Goal: Task Accomplishment & Management: Use online tool/utility

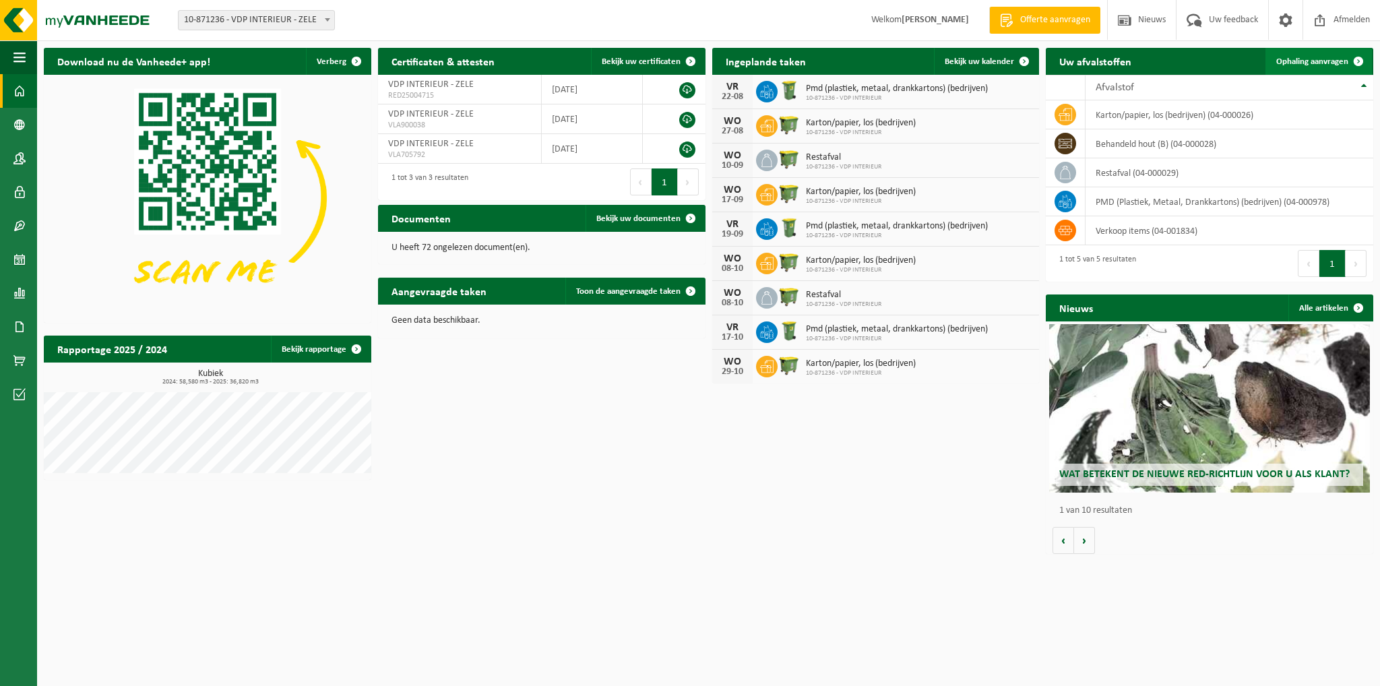
click at [1356, 60] on span at bounding box center [1358, 61] width 27 height 27
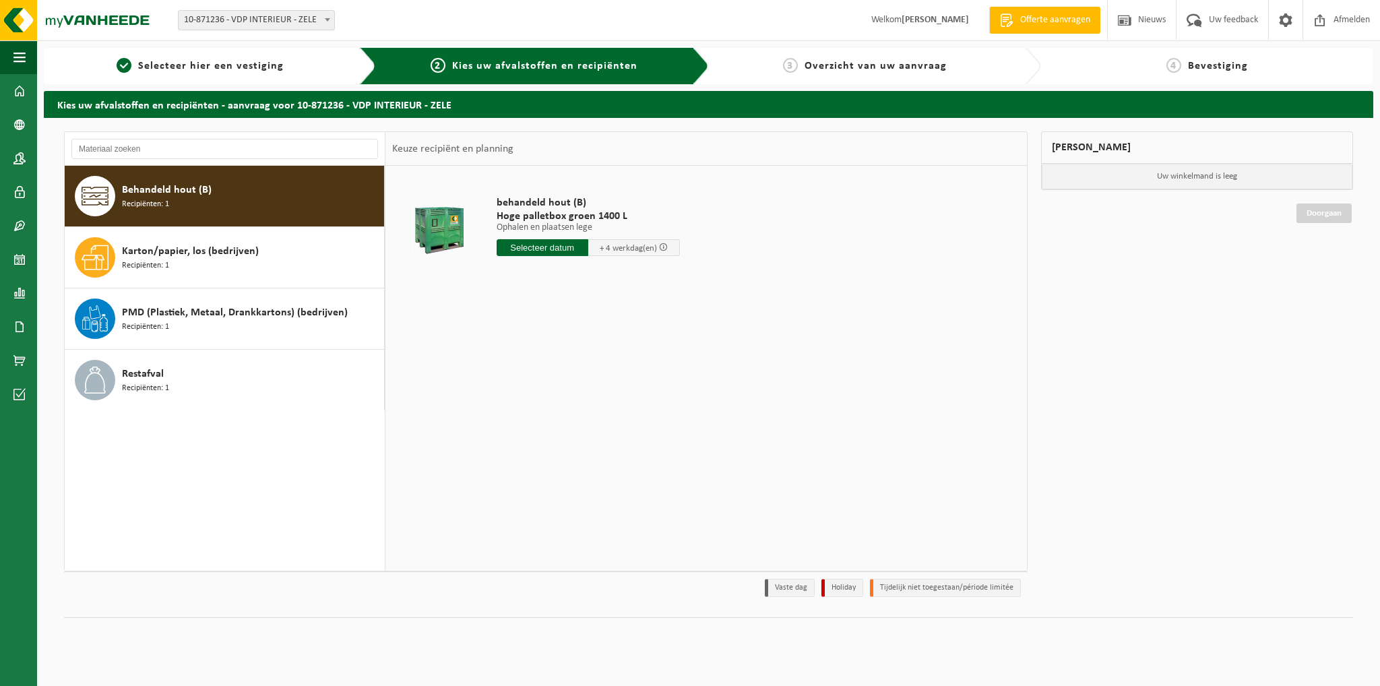
click at [552, 247] on input "text" at bounding box center [543, 247] width 92 height 17
click at [509, 388] on div "28 29 30 31 1 2 3 4 5 6 7 8 9 10 11 12 13 14 15 16 17 18 19 20 21 22 23 24 25 2…" at bounding box center [580, 367] width 166 height 108
click at [532, 389] on div "19" at bounding box center [533, 389] width 24 height 22
type input "Van 2025-08-19"
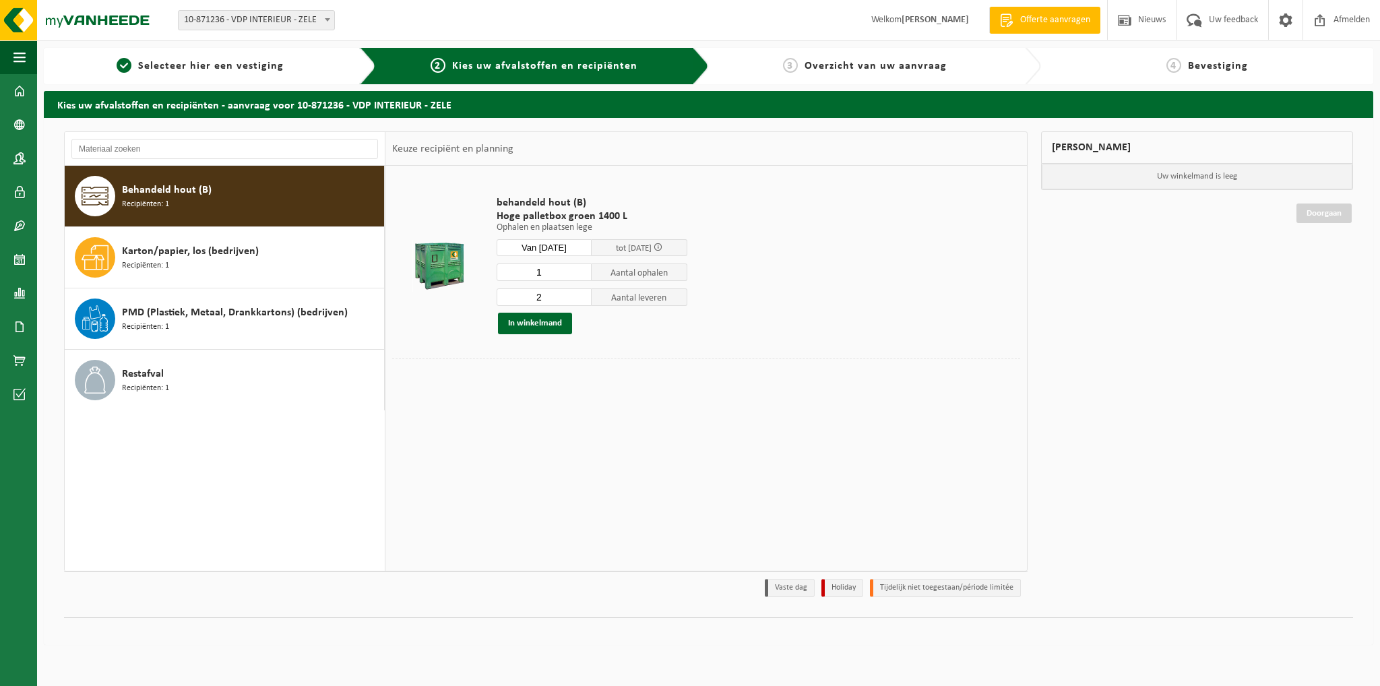
type input "1"
click at [584, 275] on input "1" at bounding box center [545, 272] width 96 height 18
type input "1"
click at [582, 300] on input "1" at bounding box center [545, 297] width 96 height 18
click at [520, 321] on button "In winkelmand" at bounding box center [535, 324] width 74 height 22
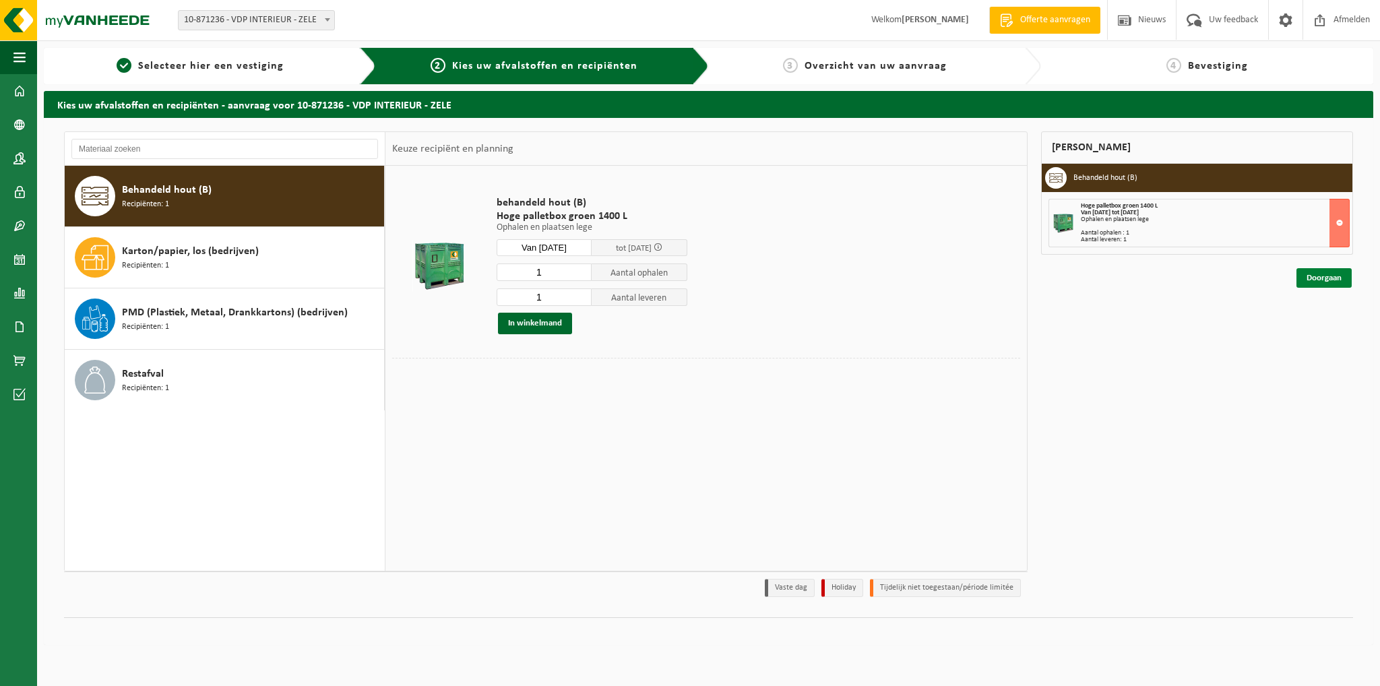
click at [1319, 278] on link "Doorgaan" at bounding box center [1323, 278] width 55 height 20
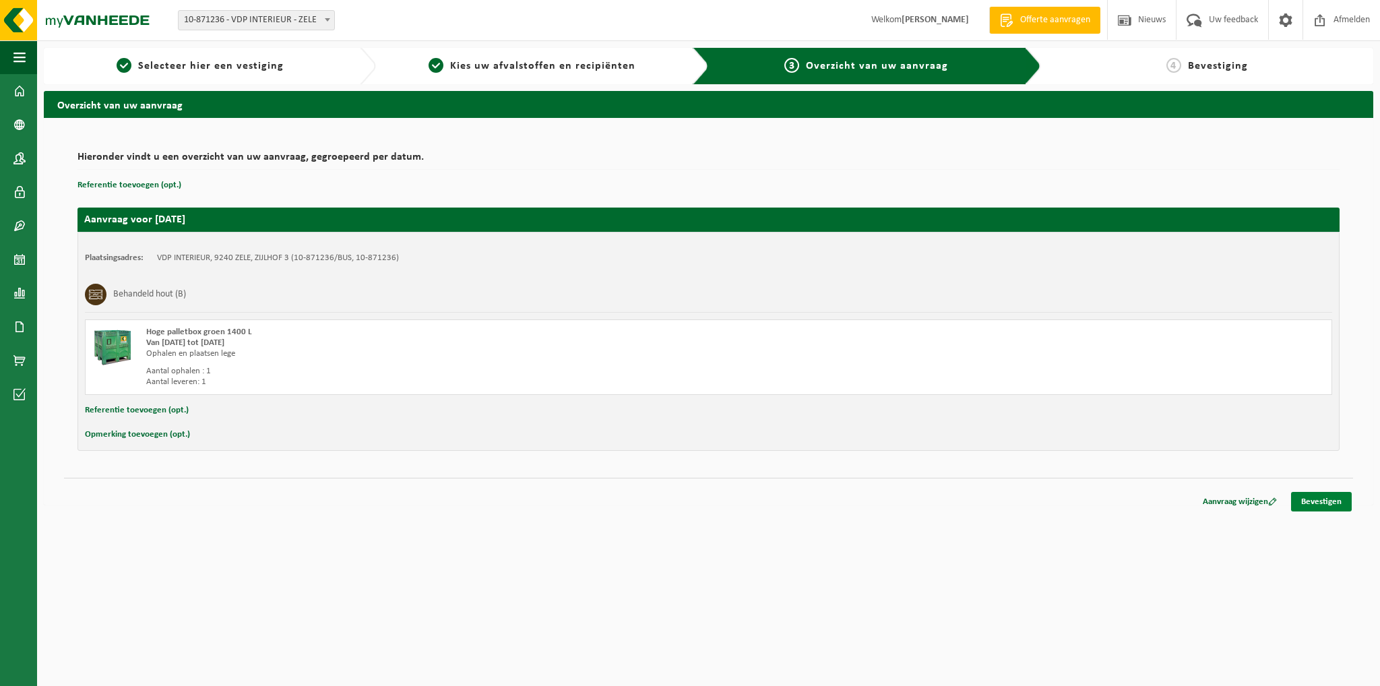
click at [1317, 501] on link "Bevestigen" at bounding box center [1321, 502] width 61 height 20
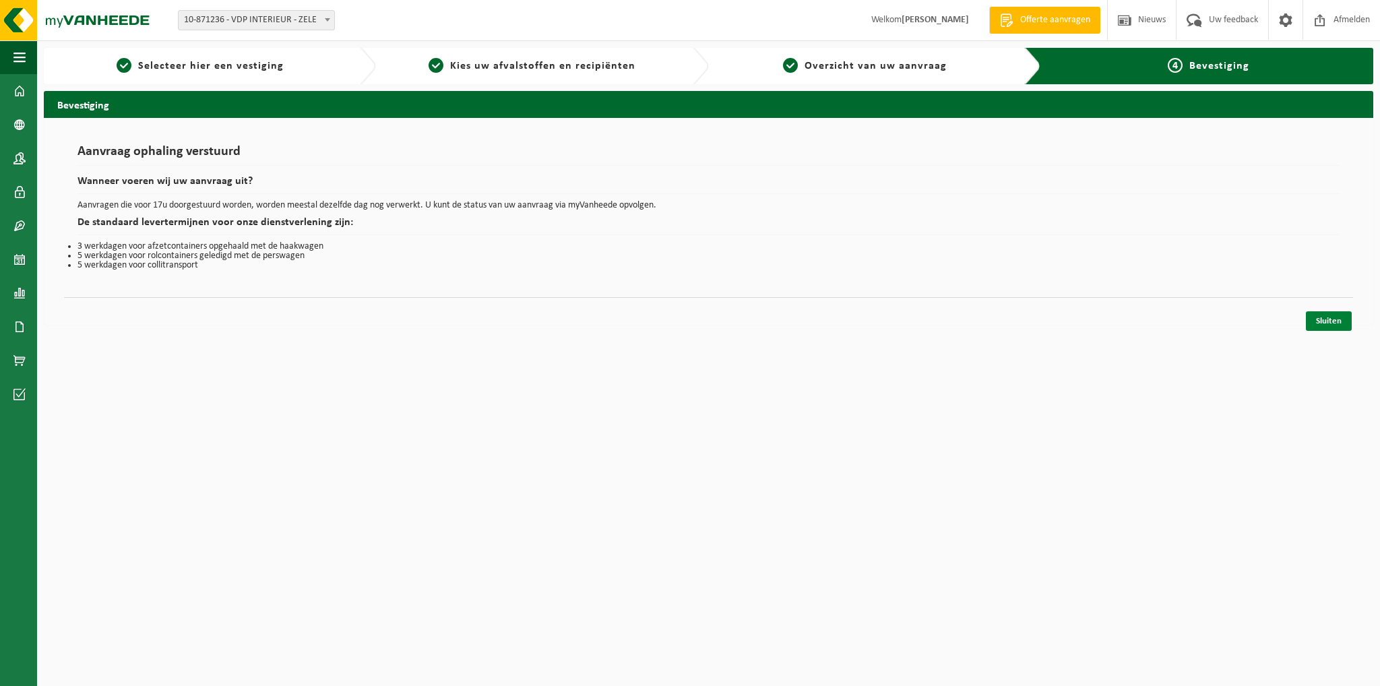
click at [1323, 319] on link "Sluiten" at bounding box center [1329, 321] width 46 height 20
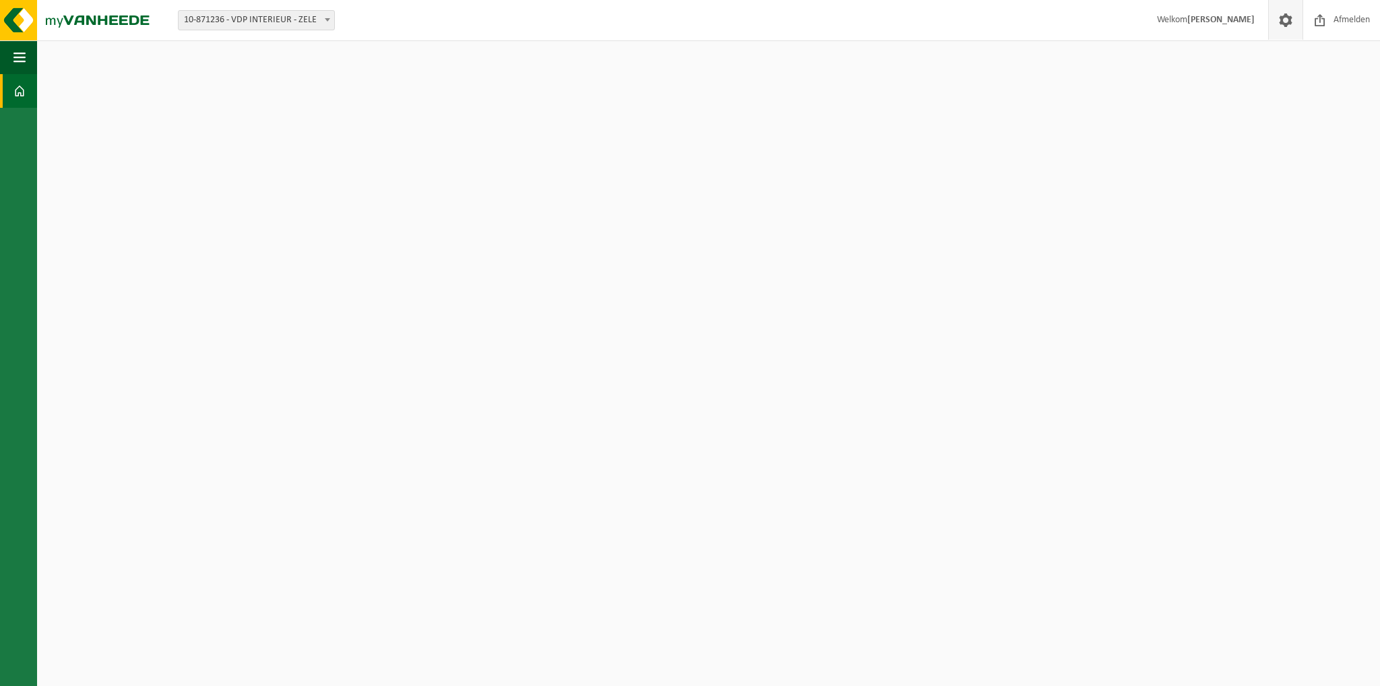
click at [1286, 16] on span at bounding box center [1285, 20] width 20 height 40
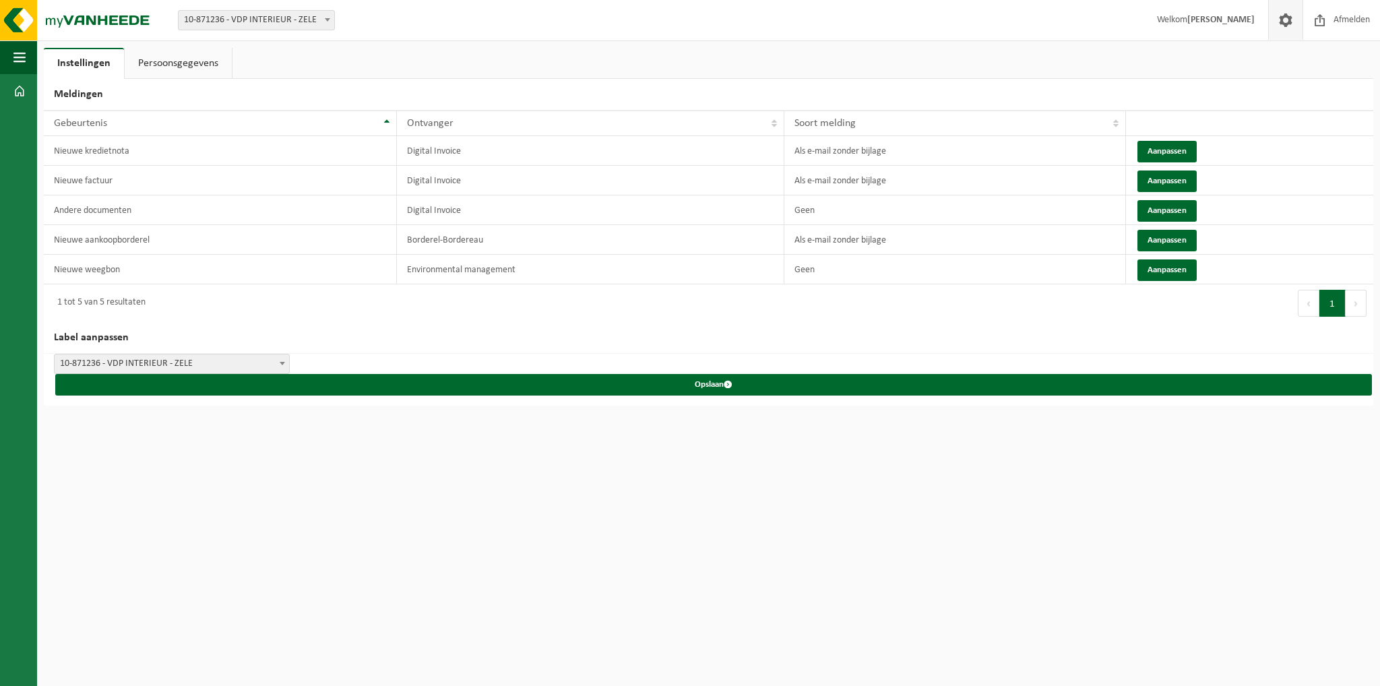
click at [1286, 16] on span at bounding box center [1285, 20] width 20 height 40
click at [1242, 22] on strong "[PERSON_NAME]" at bounding box center [1220, 20] width 67 height 10
click at [1159, 27] on span "Welkom NATHALIE BAERT" at bounding box center [1205, 20] width 125 height 40
click at [65, 18] on img at bounding box center [81, 20] width 162 height 40
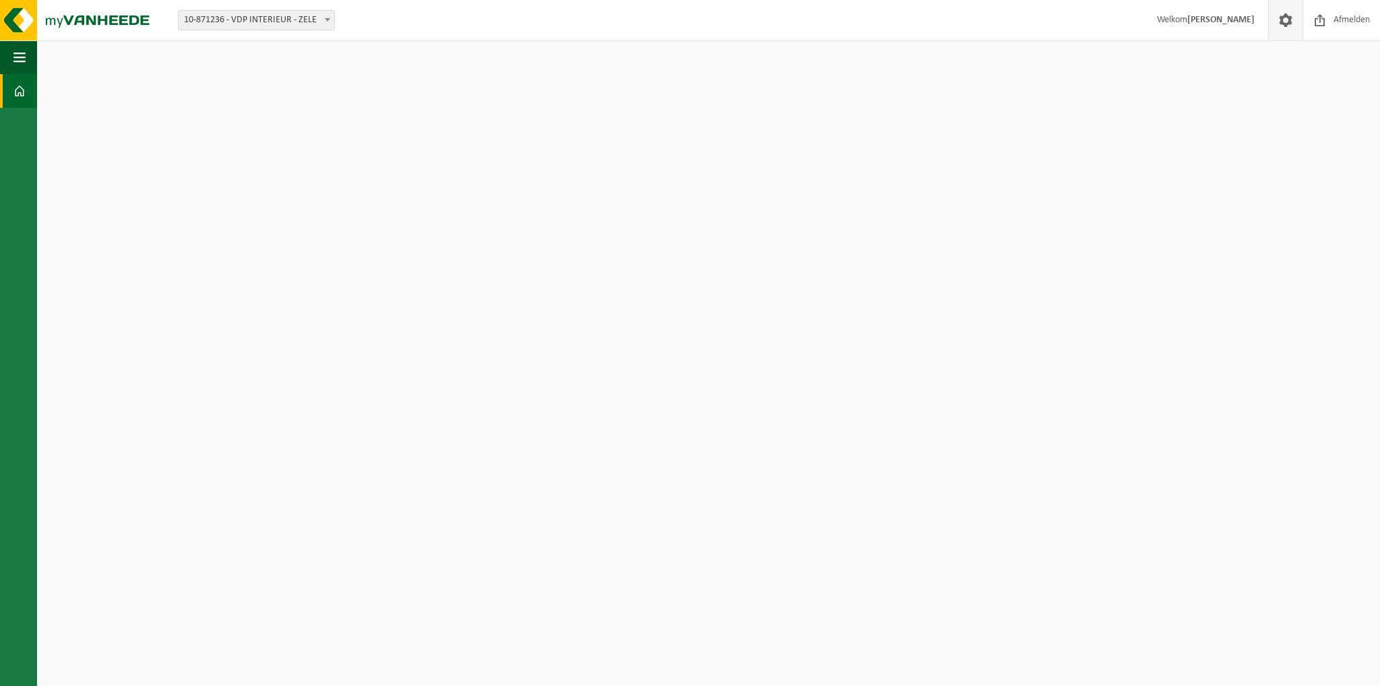
click at [1290, 26] on span at bounding box center [1285, 20] width 20 height 40
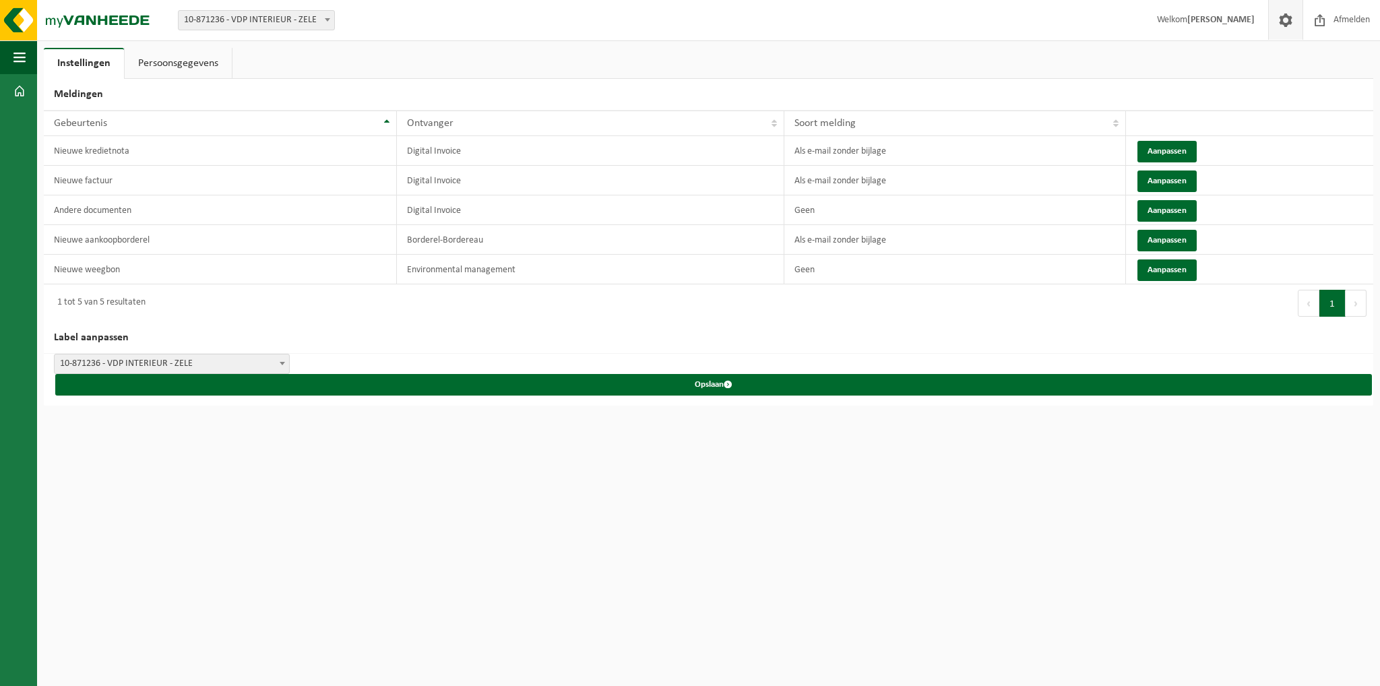
click at [195, 69] on link "Persoonsgegevens" at bounding box center [178, 63] width 107 height 31
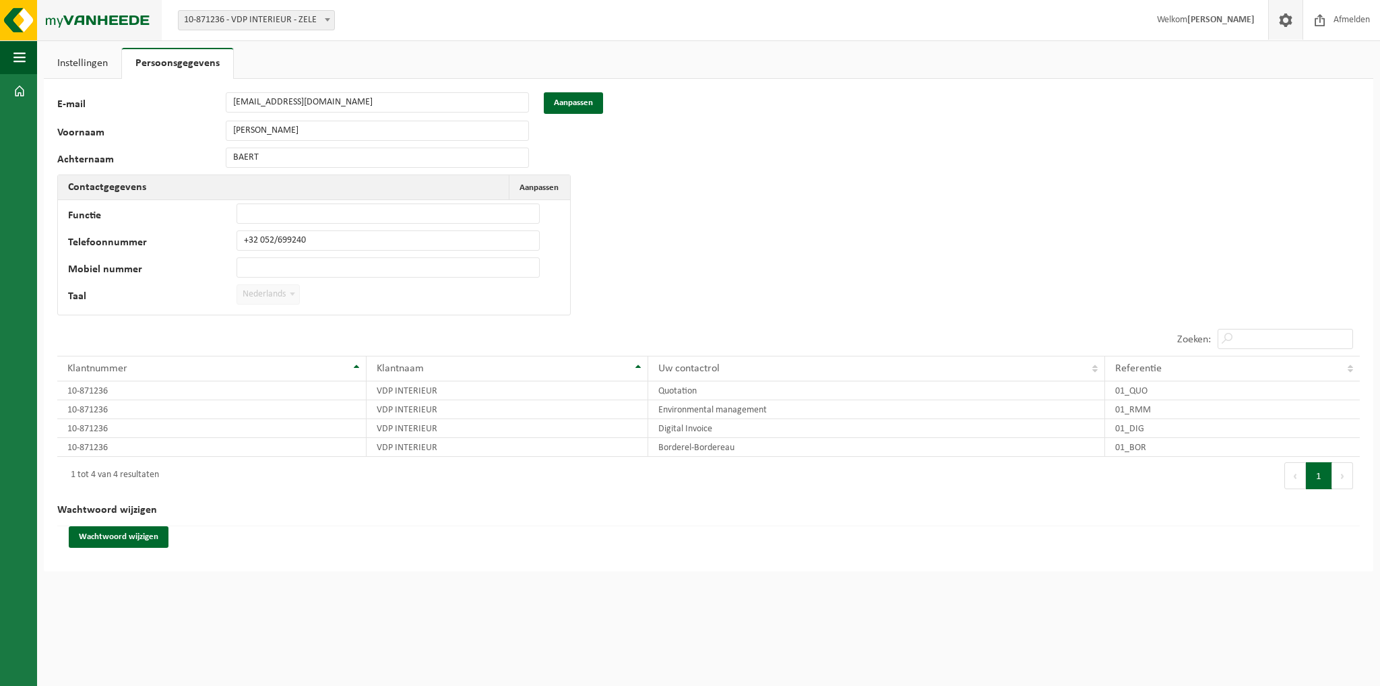
click at [87, 6] on img at bounding box center [81, 20] width 162 height 40
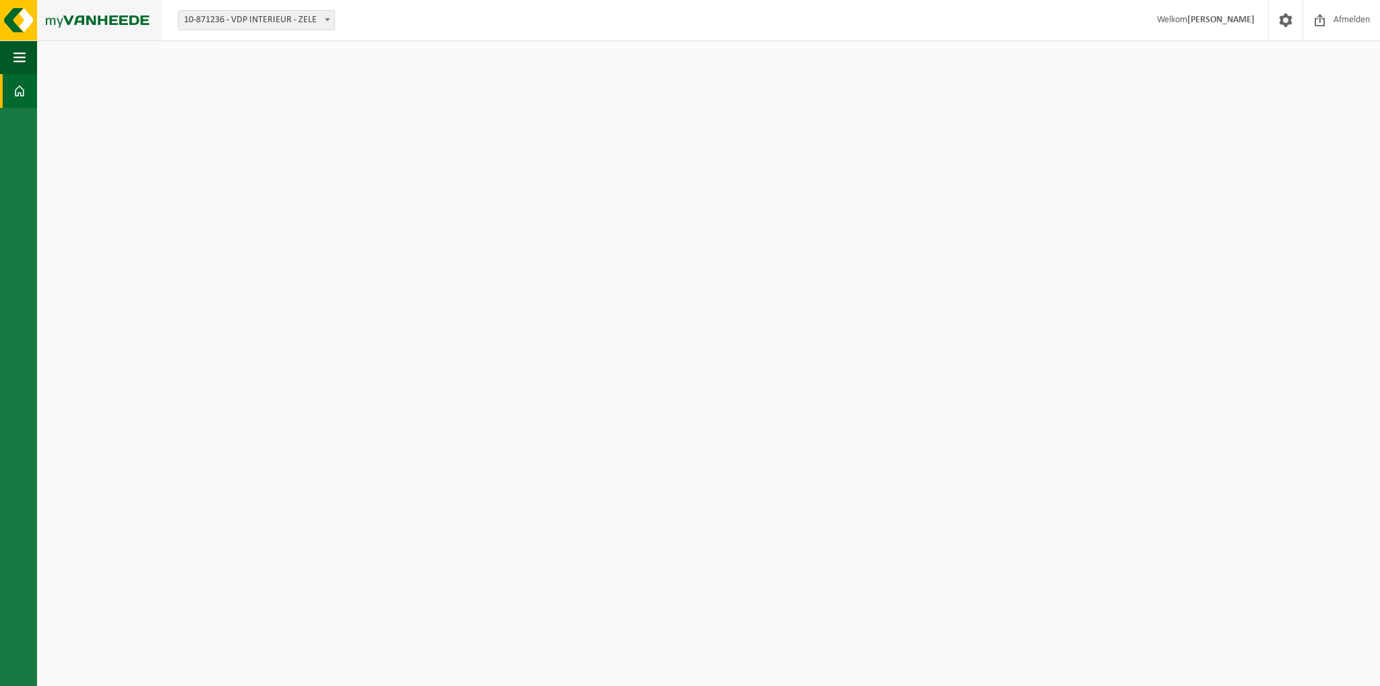
click at [89, 20] on img at bounding box center [81, 20] width 162 height 40
click at [1182, 20] on span "Welkom [PERSON_NAME]" at bounding box center [1205, 20] width 125 height 40
click at [16, 48] on span "button" at bounding box center [19, 57] width 12 height 34
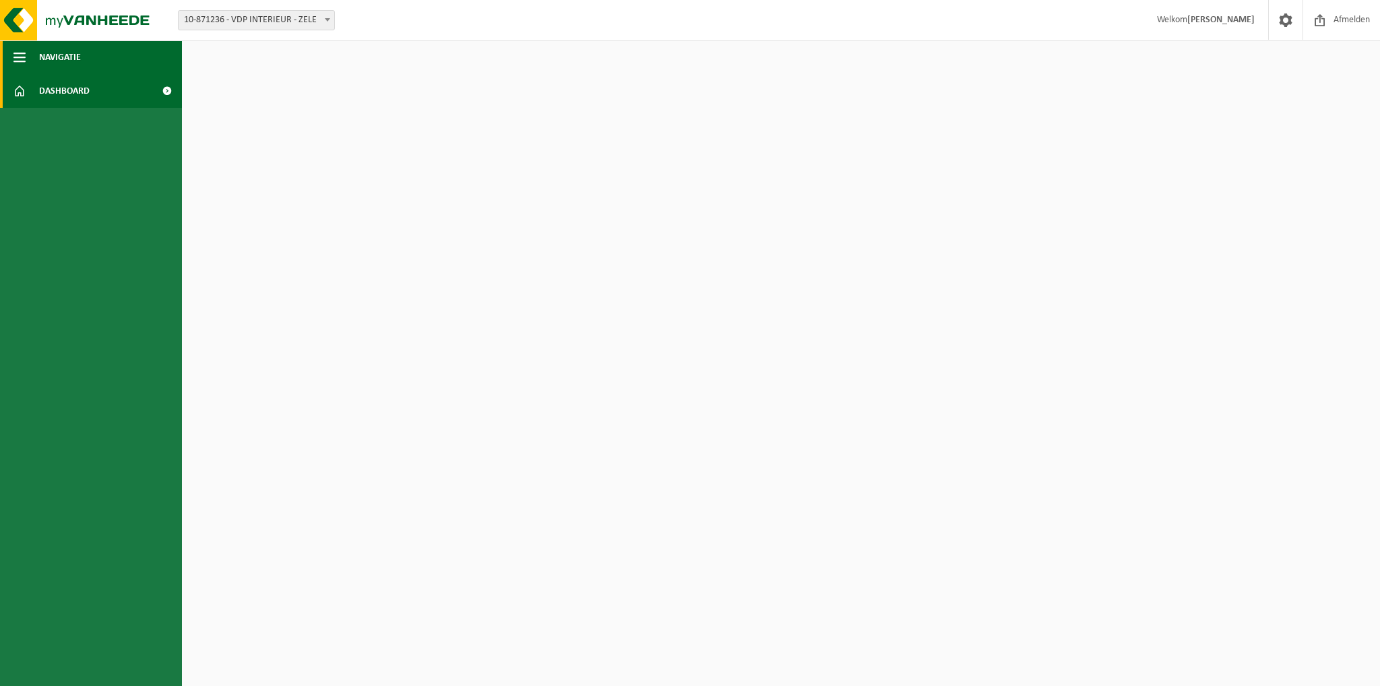
click at [18, 49] on span "button" at bounding box center [19, 57] width 12 height 34
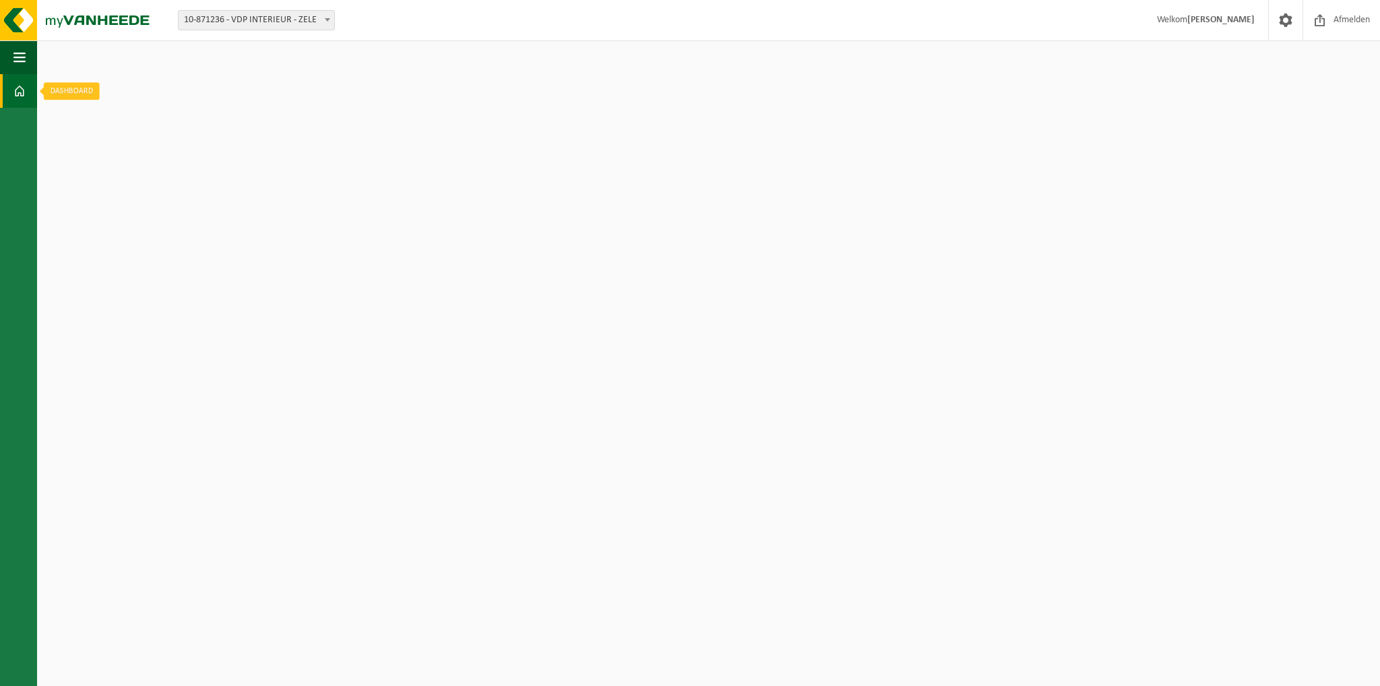
click at [14, 95] on span at bounding box center [19, 91] width 12 height 34
click at [13, 12] on img at bounding box center [81, 20] width 162 height 40
click at [20, 90] on span at bounding box center [19, 91] width 12 height 34
click at [1284, 29] on span at bounding box center [1285, 20] width 20 height 40
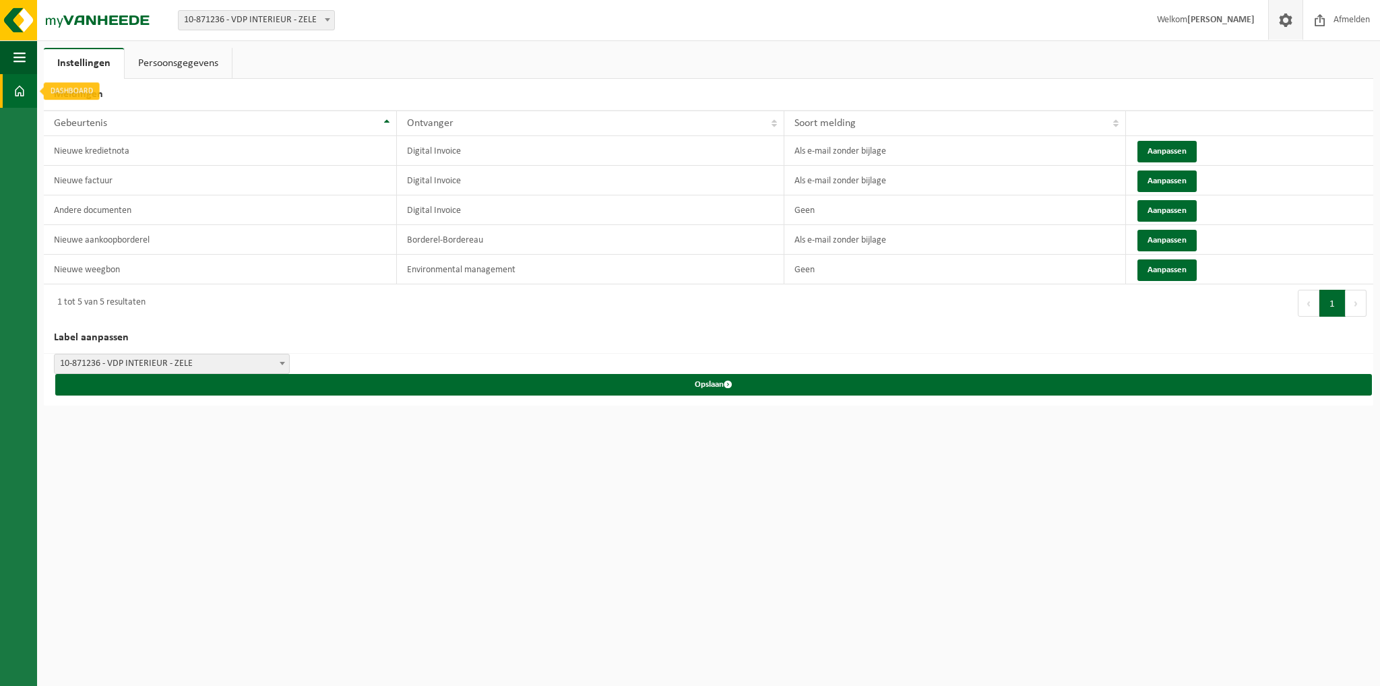
click at [13, 90] on span at bounding box center [19, 91] width 12 height 34
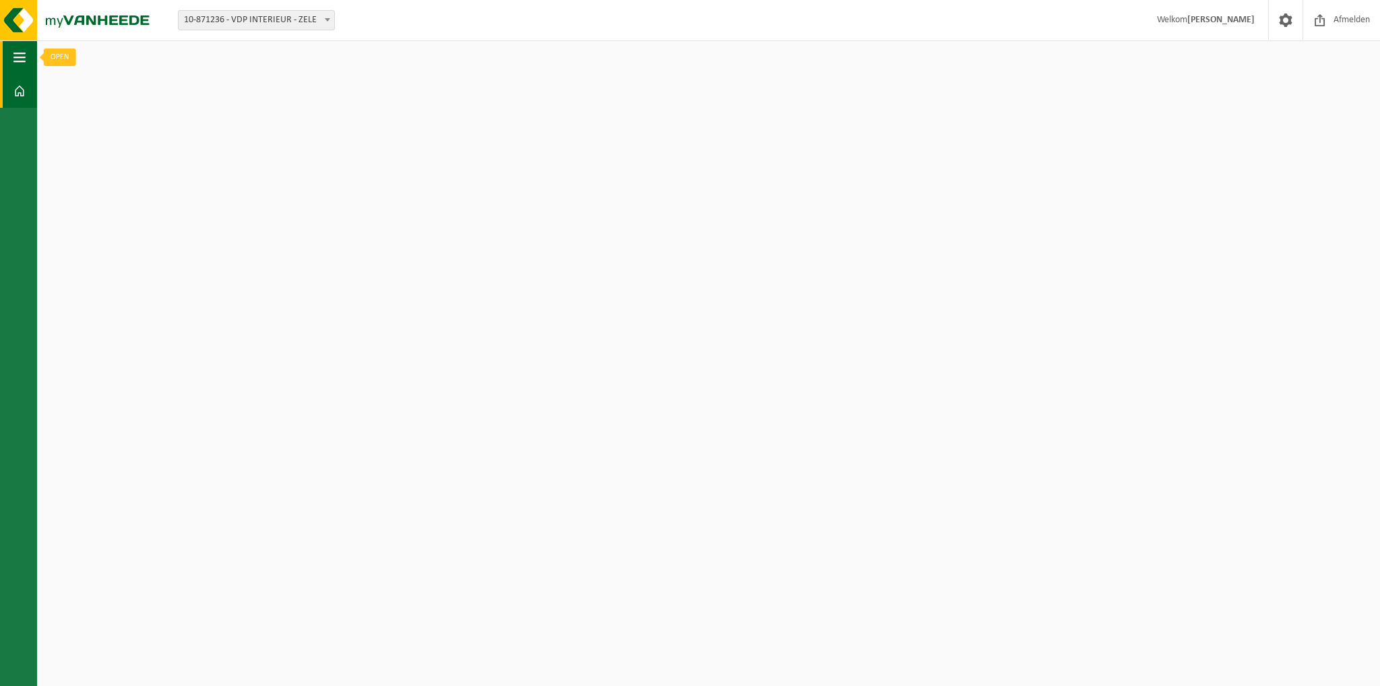
click at [21, 61] on span "button" at bounding box center [19, 57] width 12 height 34
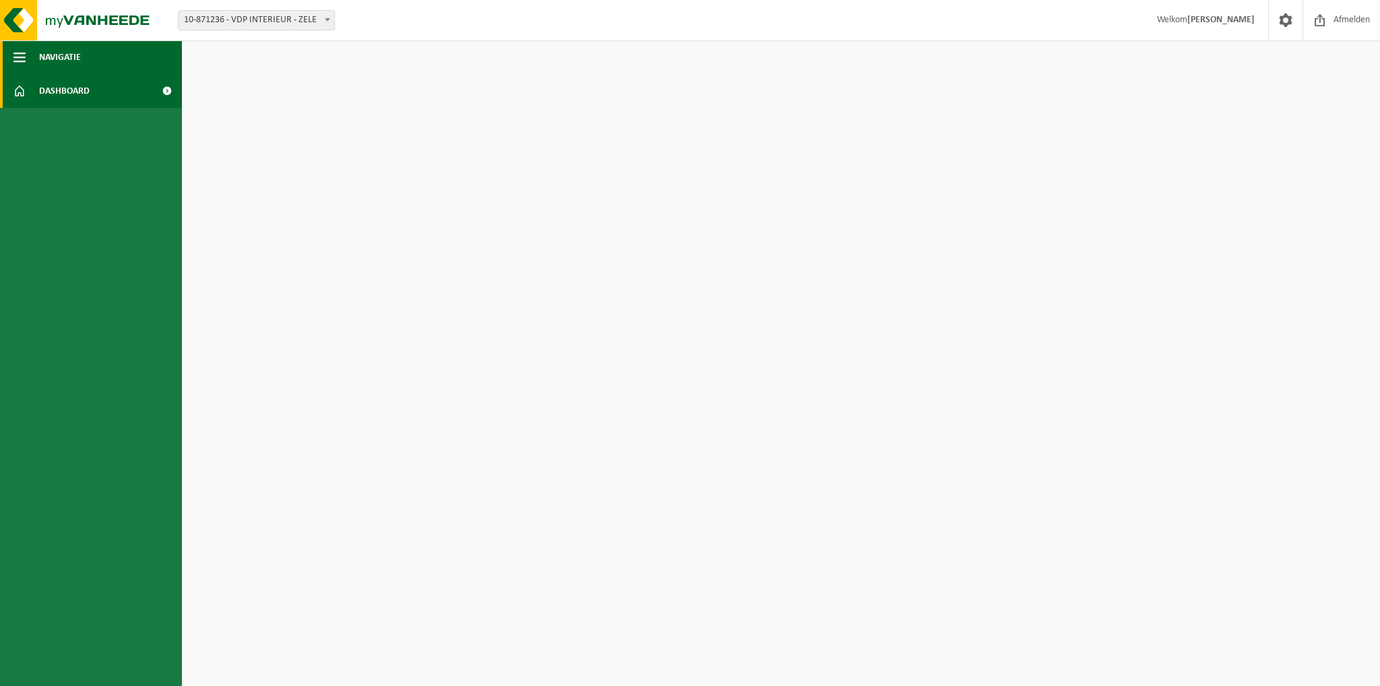
click at [56, 55] on span "Navigatie" at bounding box center [60, 57] width 42 height 34
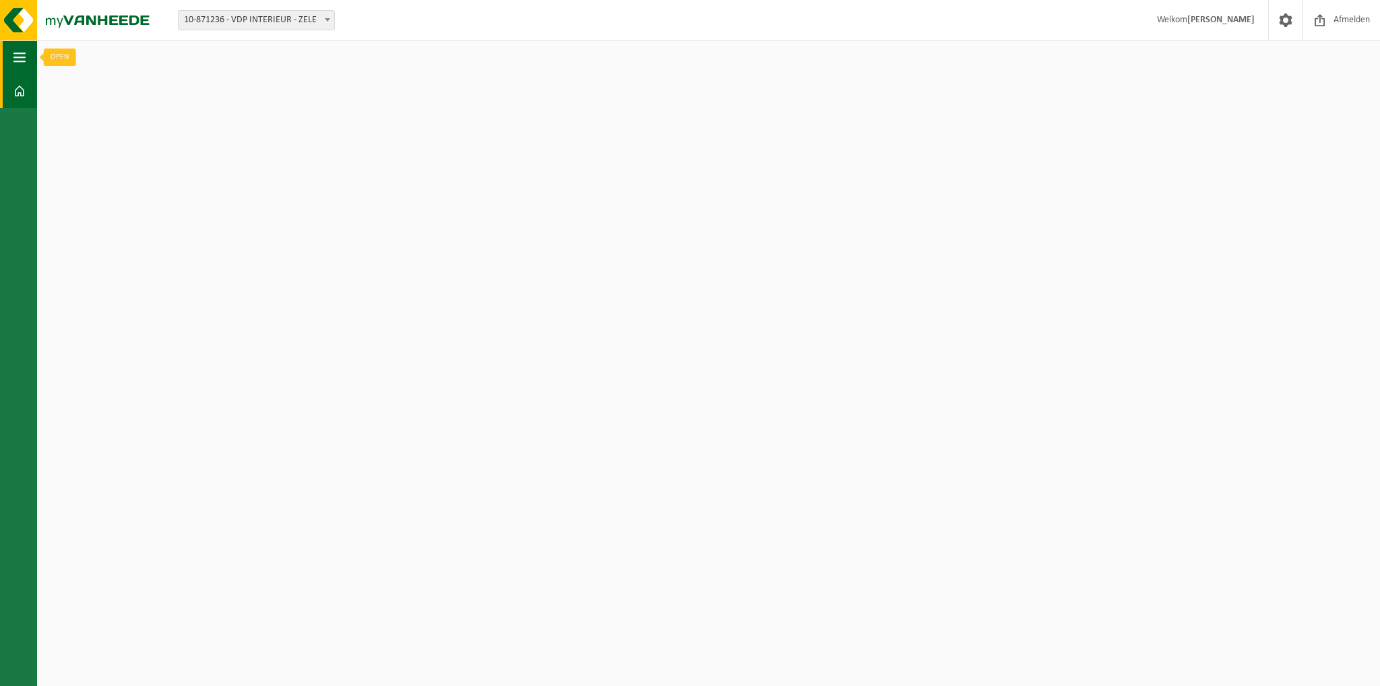
click at [22, 63] on span "button" at bounding box center [19, 57] width 12 height 34
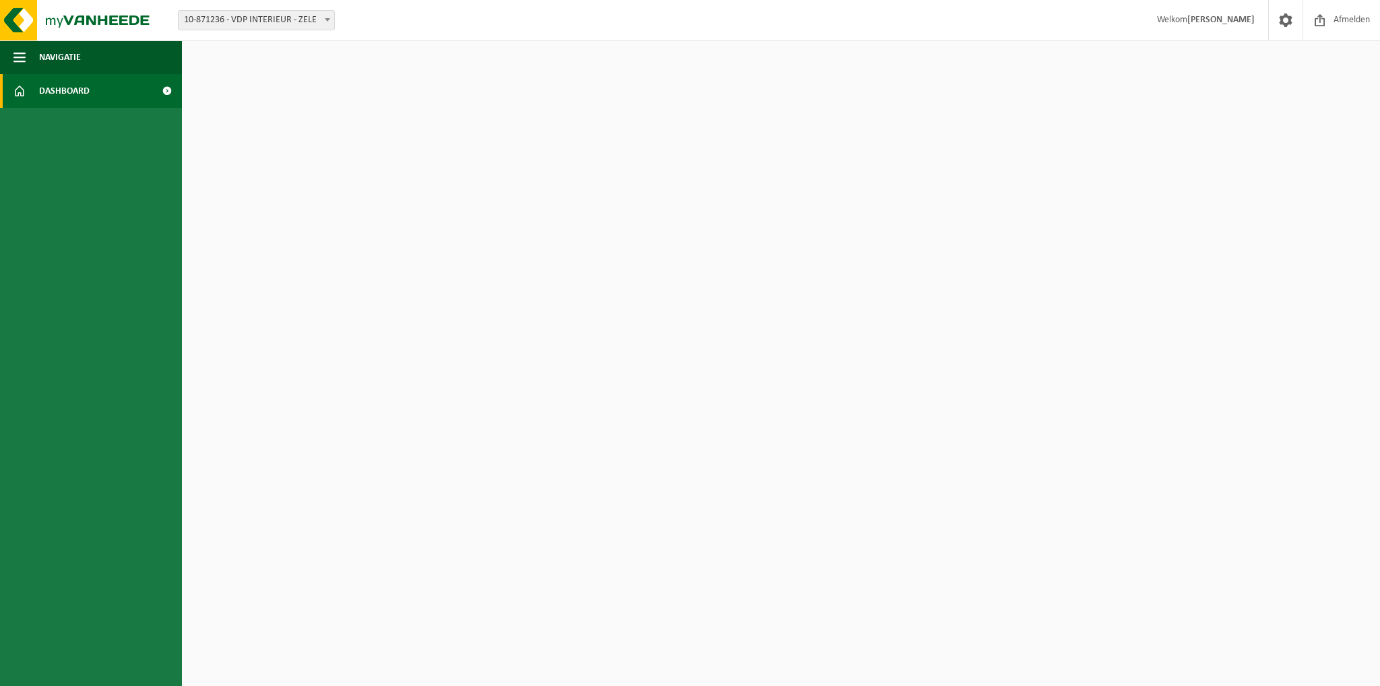
click at [45, 88] on span "Dashboard" at bounding box center [64, 91] width 51 height 34
click at [164, 88] on span at bounding box center [167, 91] width 30 height 34
click at [802, 178] on html "Vestiging: 10-871236 - VDP INTERIEUR - ZELE 10-871236 - VDP INTERIEUR - [PERSON…" at bounding box center [690, 343] width 1380 height 686
click at [322, 11] on span at bounding box center [327, 20] width 13 height 18
click at [32, 55] on button "Navigatie" at bounding box center [91, 57] width 182 height 34
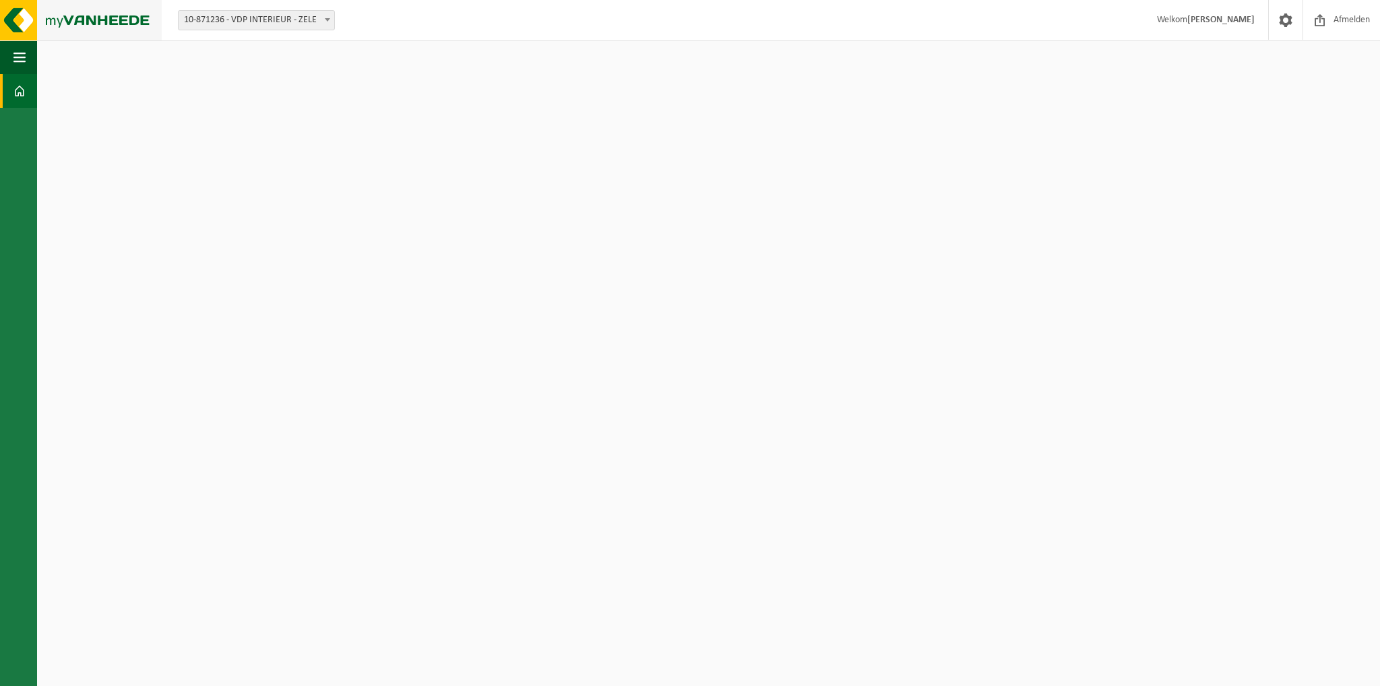
click at [27, 28] on img at bounding box center [81, 20] width 162 height 40
